Goal: Transaction & Acquisition: Book appointment/travel/reservation

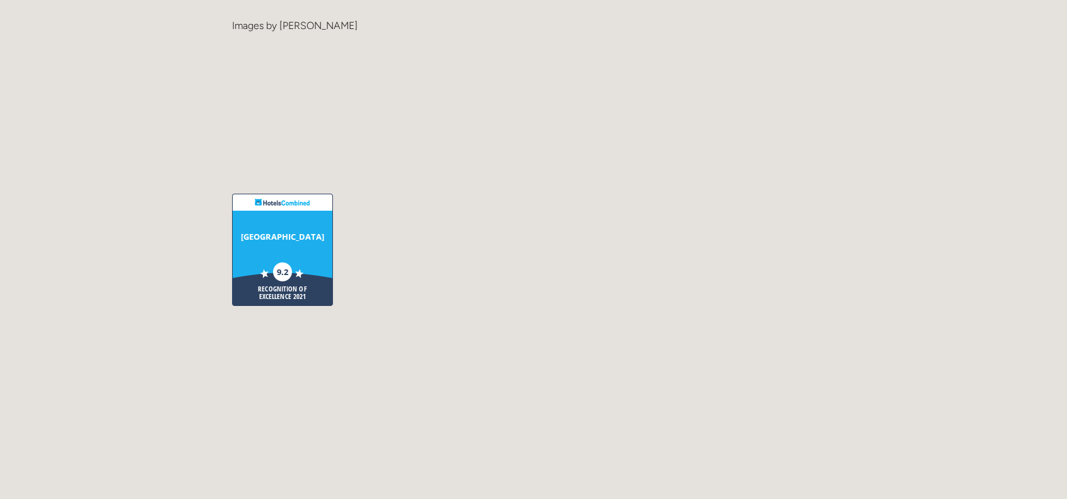
scroll to position [3090, 0]
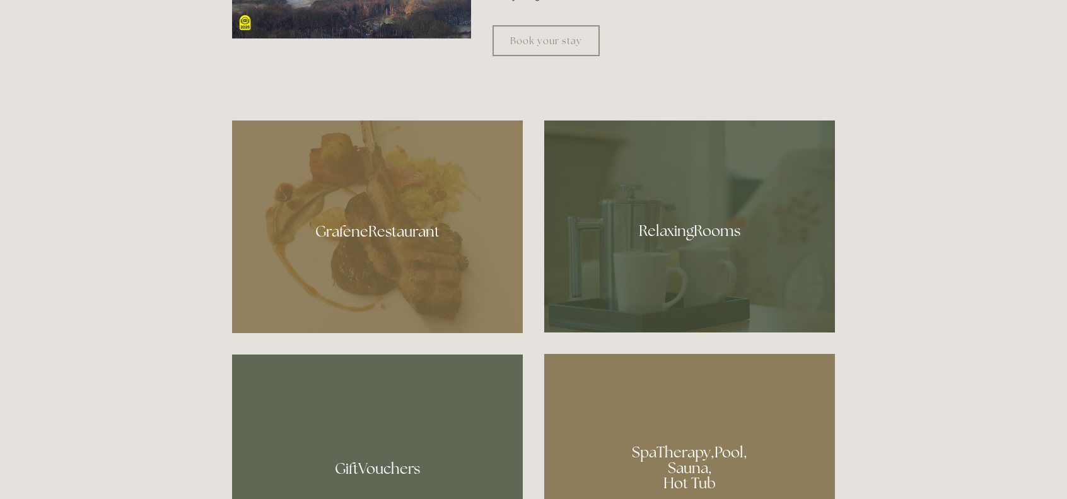
scroll to position [820, 0]
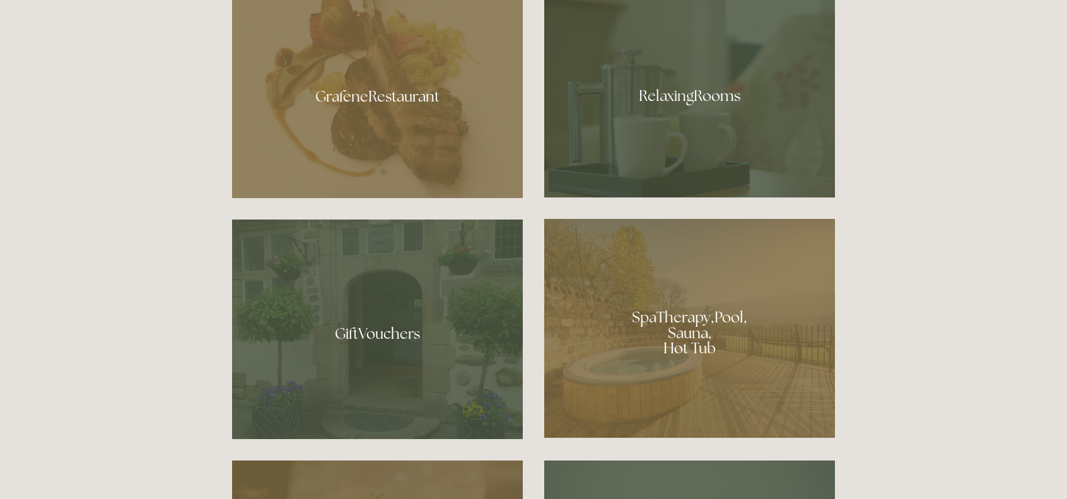
click at [692, 309] on div at bounding box center [689, 328] width 291 height 219
